Goal: Entertainment & Leisure: Consume media (video, audio)

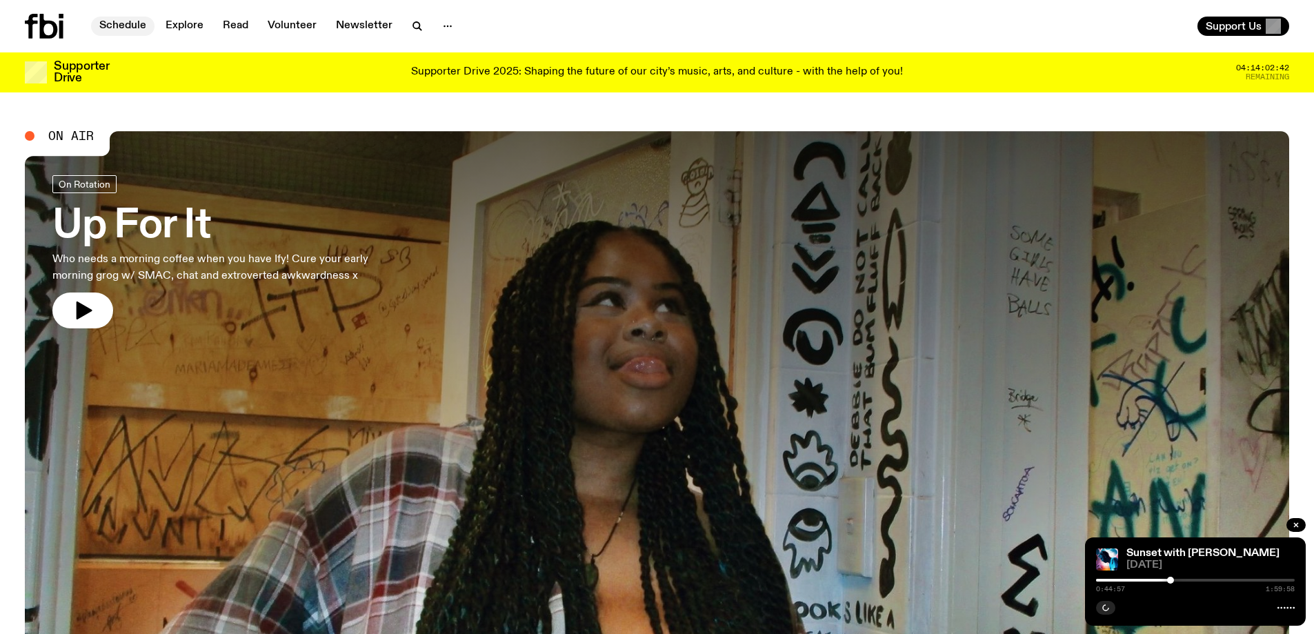
click at [139, 24] on link "Schedule" at bounding box center [122, 26] width 63 height 19
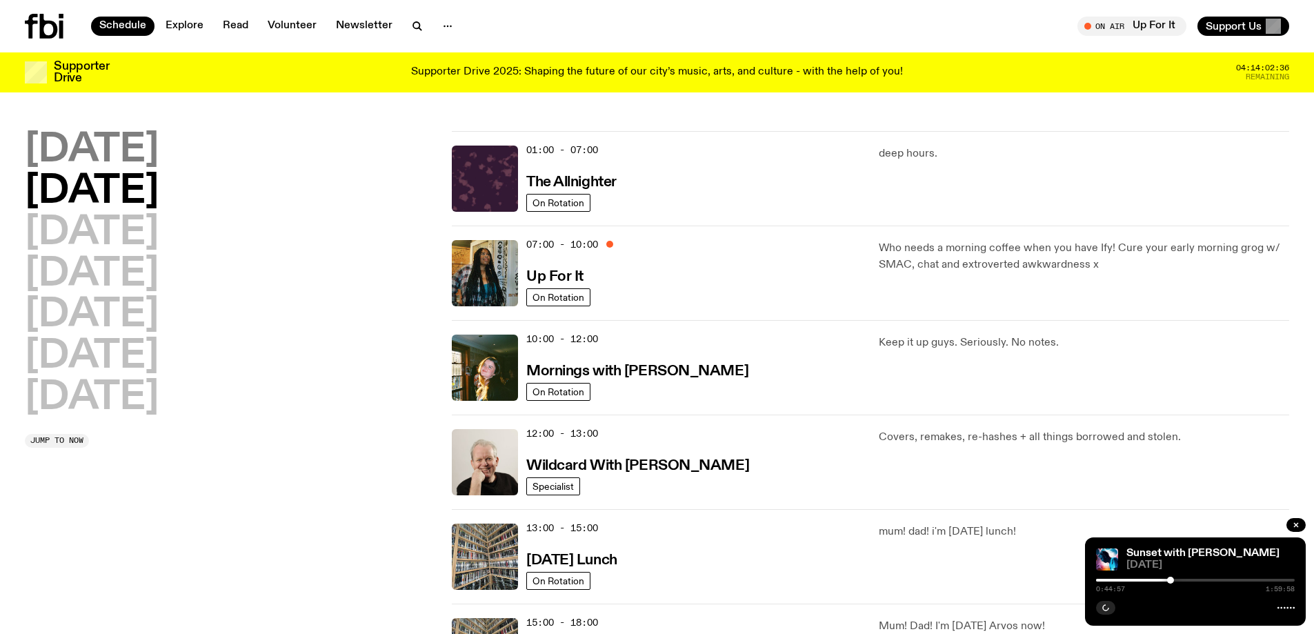
click at [110, 154] on h2 "[DATE]" at bounding box center [92, 150] width 134 height 39
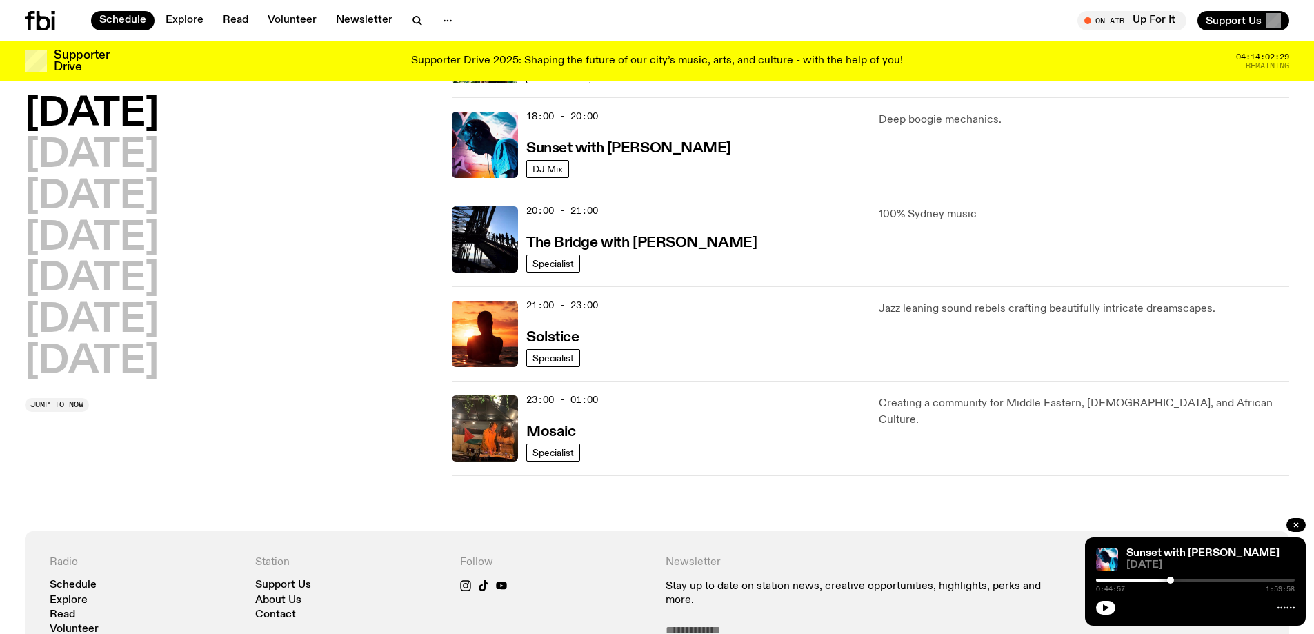
scroll to position [590, 0]
click at [616, 142] on h3 "Sunset with [PERSON_NAME]" at bounding box center [628, 148] width 205 height 14
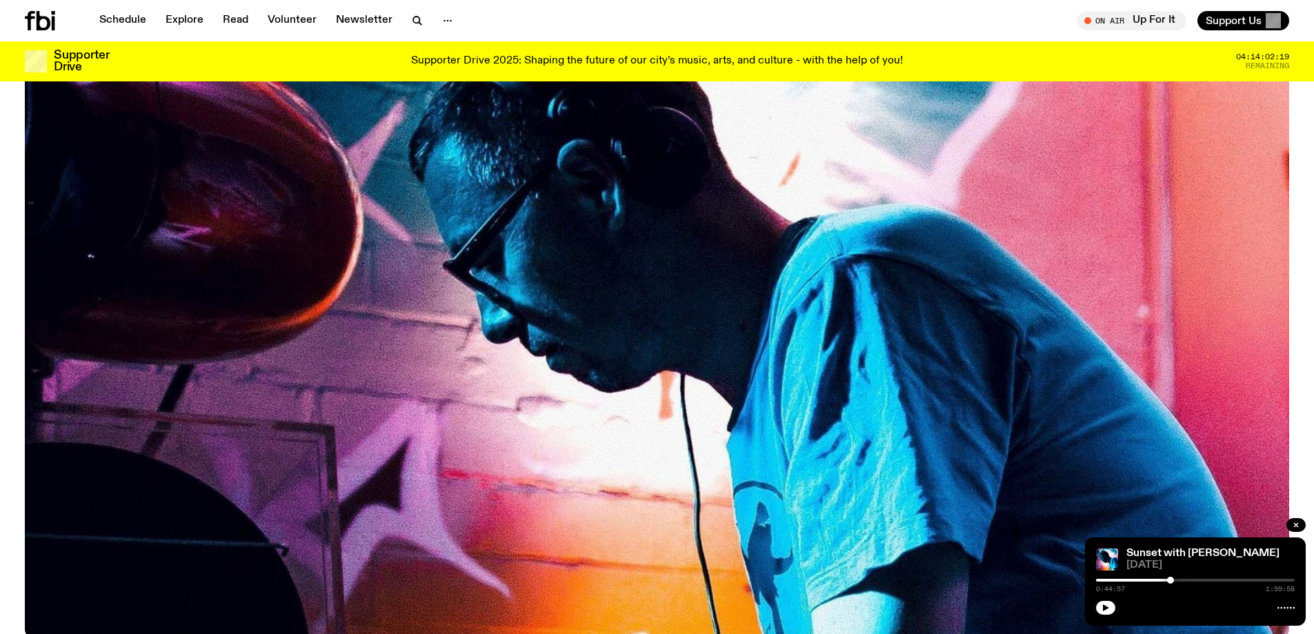
scroll to position [614, 0]
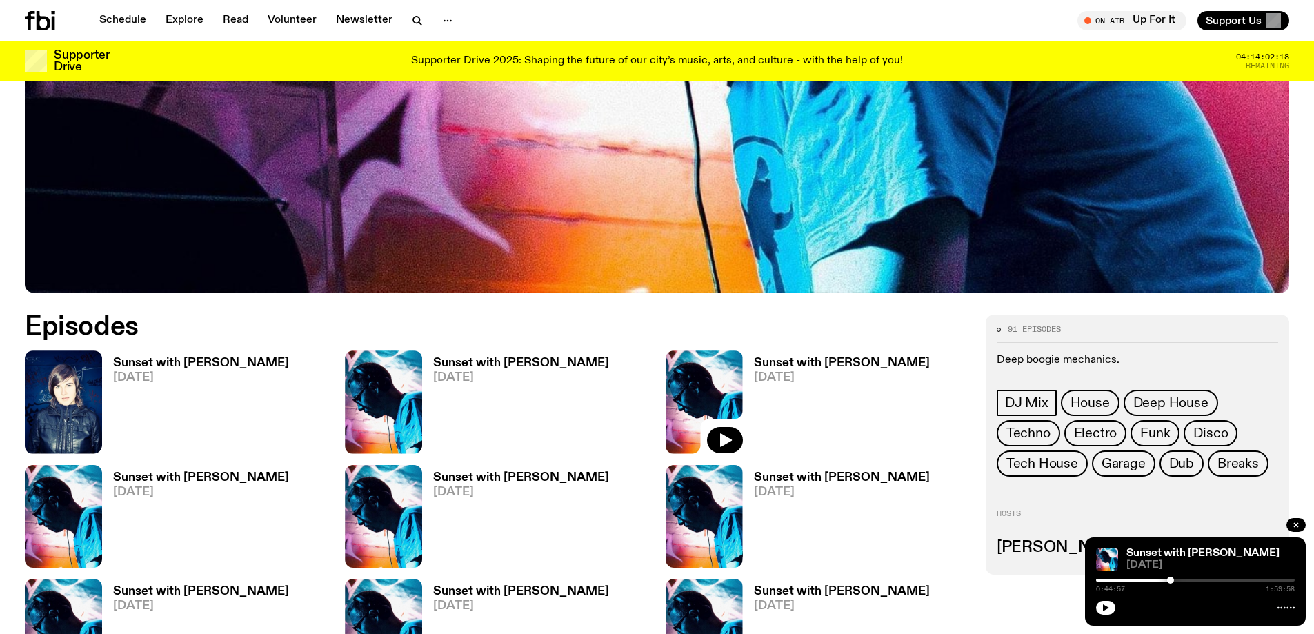
click at [129, 368] on h3 "Sunset with [PERSON_NAME]" at bounding box center [201, 363] width 176 height 12
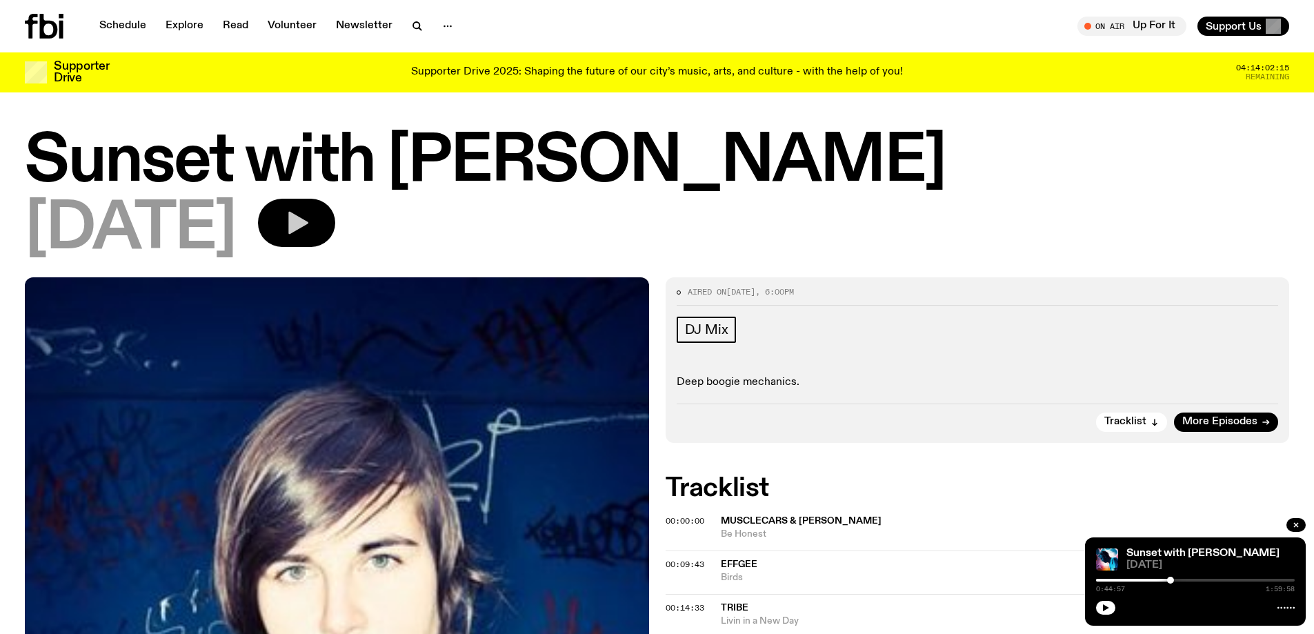
click at [308, 229] on icon "button" at bounding box center [298, 223] width 20 height 23
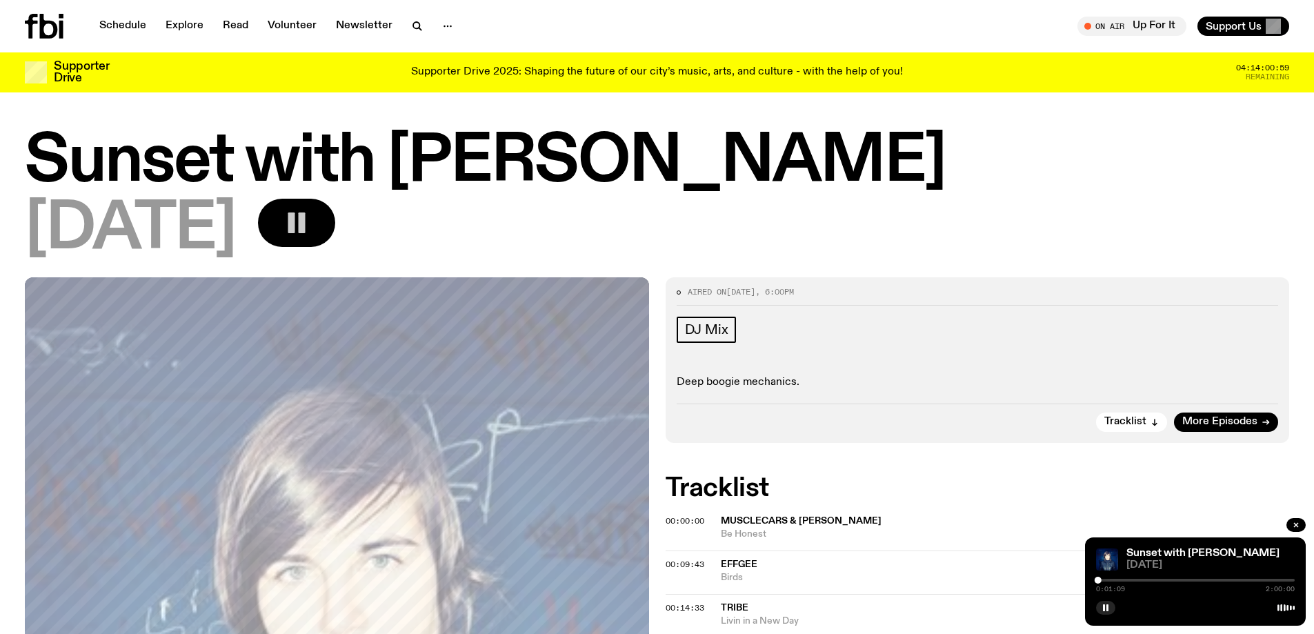
click at [1101, 579] on div at bounding box center [1195, 580] width 199 height 3
click at [1108, 580] on div at bounding box center [1195, 580] width 199 height 3
click at [1117, 579] on div at bounding box center [1195, 580] width 199 height 3
click at [1115, 579] on div at bounding box center [1115, 579] width 7 height 7
